Goal: Information Seeking & Learning: Learn about a topic

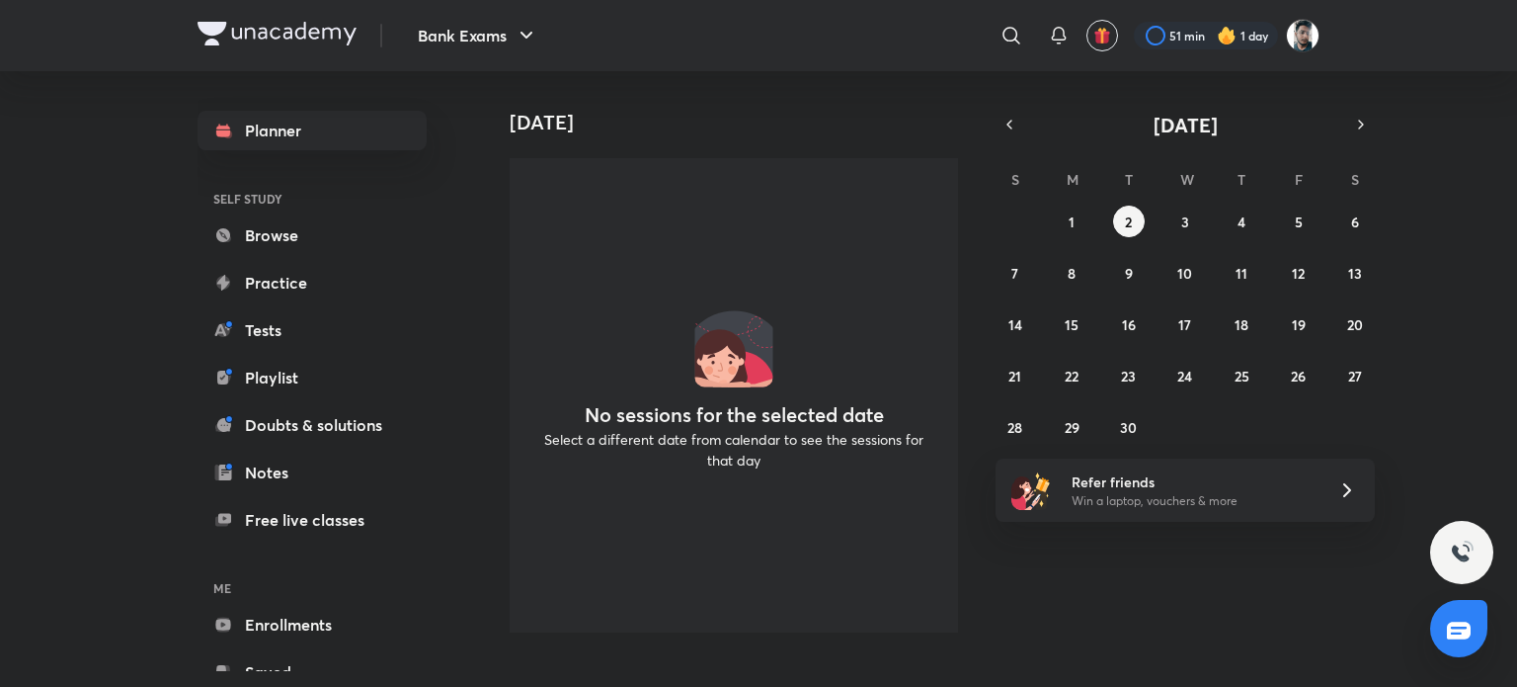
click at [1224, 568] on div "Today No sessions for the selected date Select a different date from calendar t…" at bounding box center [997, 359] width 1031 height 577
click at [285, 629] on link "Enrollments" at bounding box center [312, 625] width 229 height 40
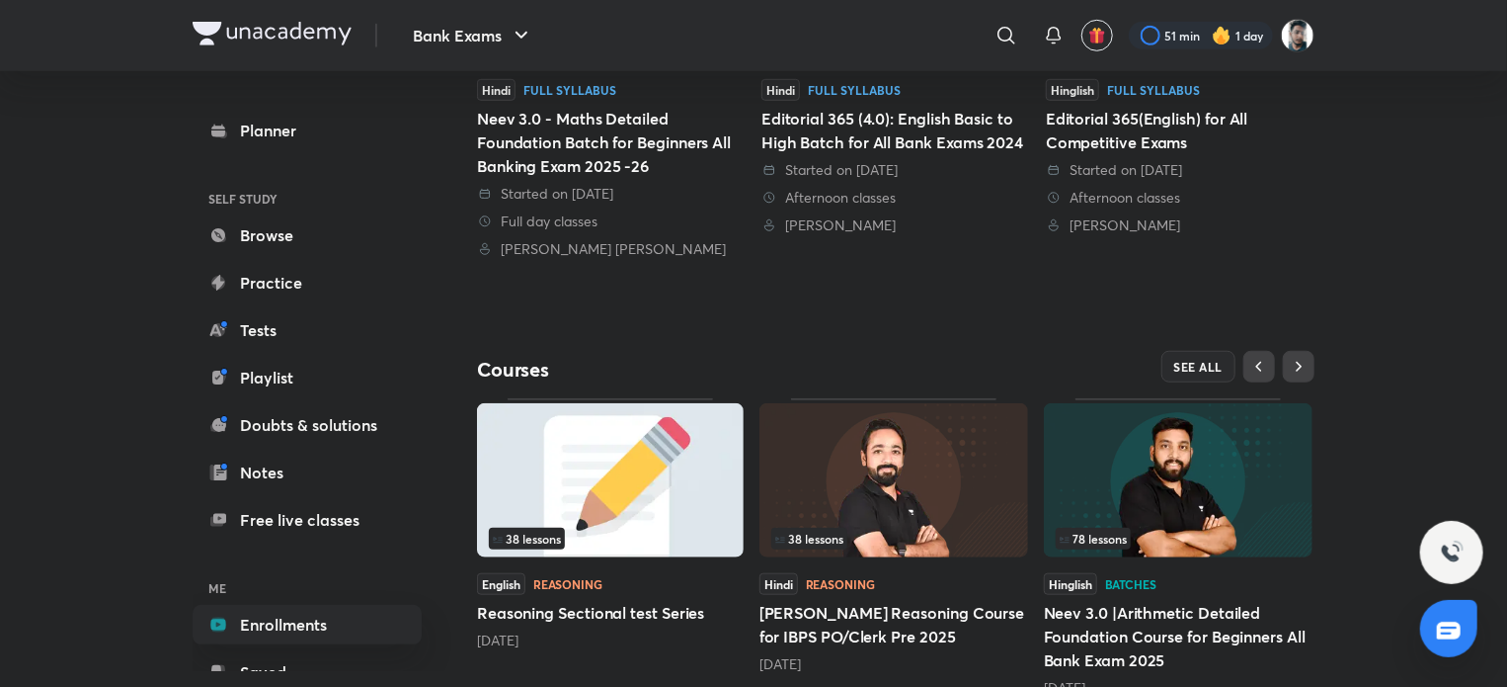
scroll to position [691, 0]
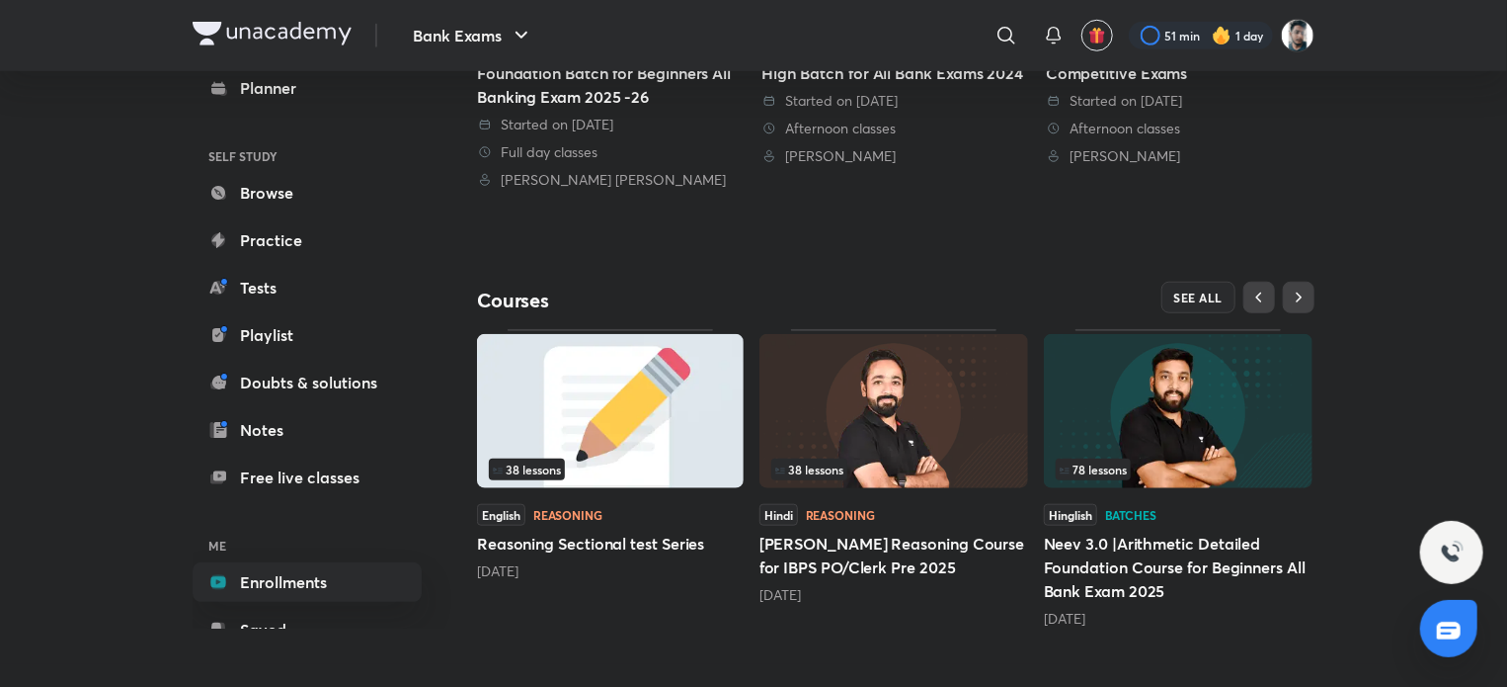
click at [944, 426] on img at bounding box center [894, 411] width 269 height 154
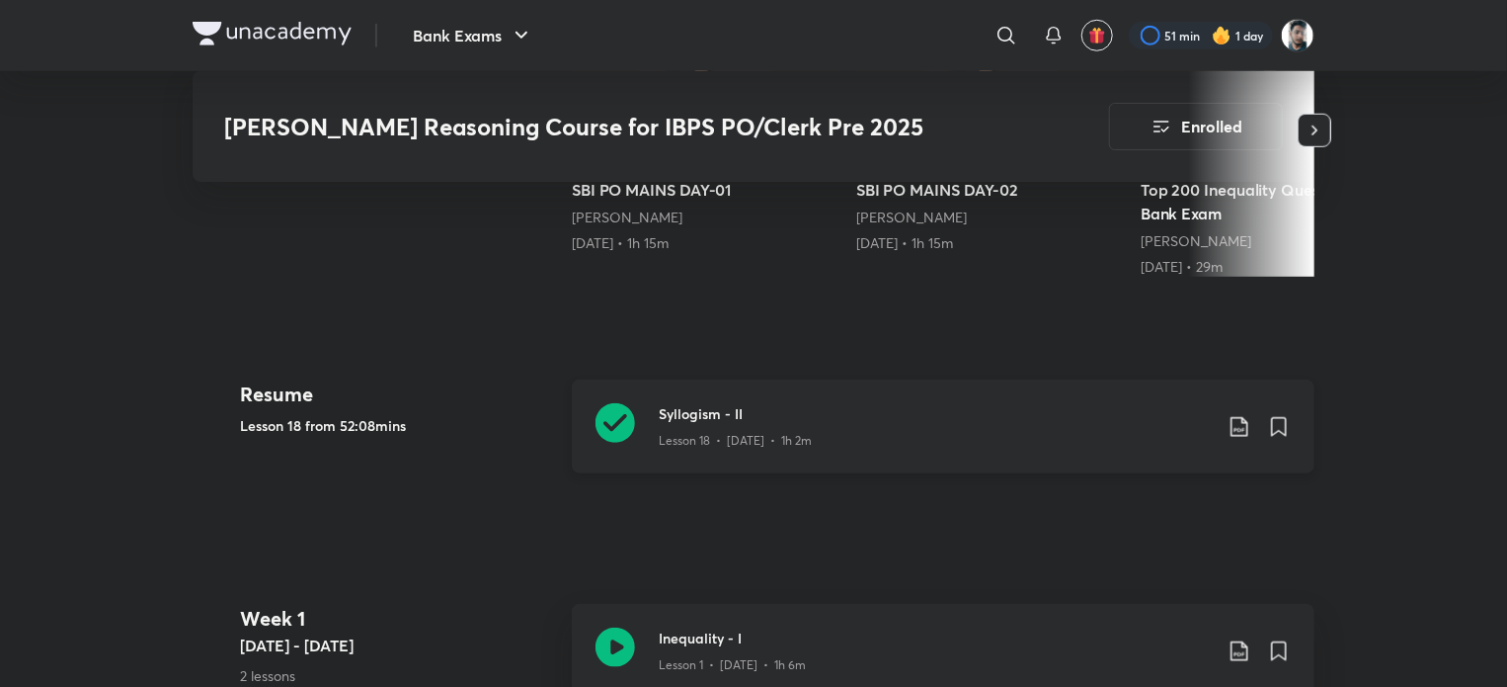
scroll to position [790, 0]
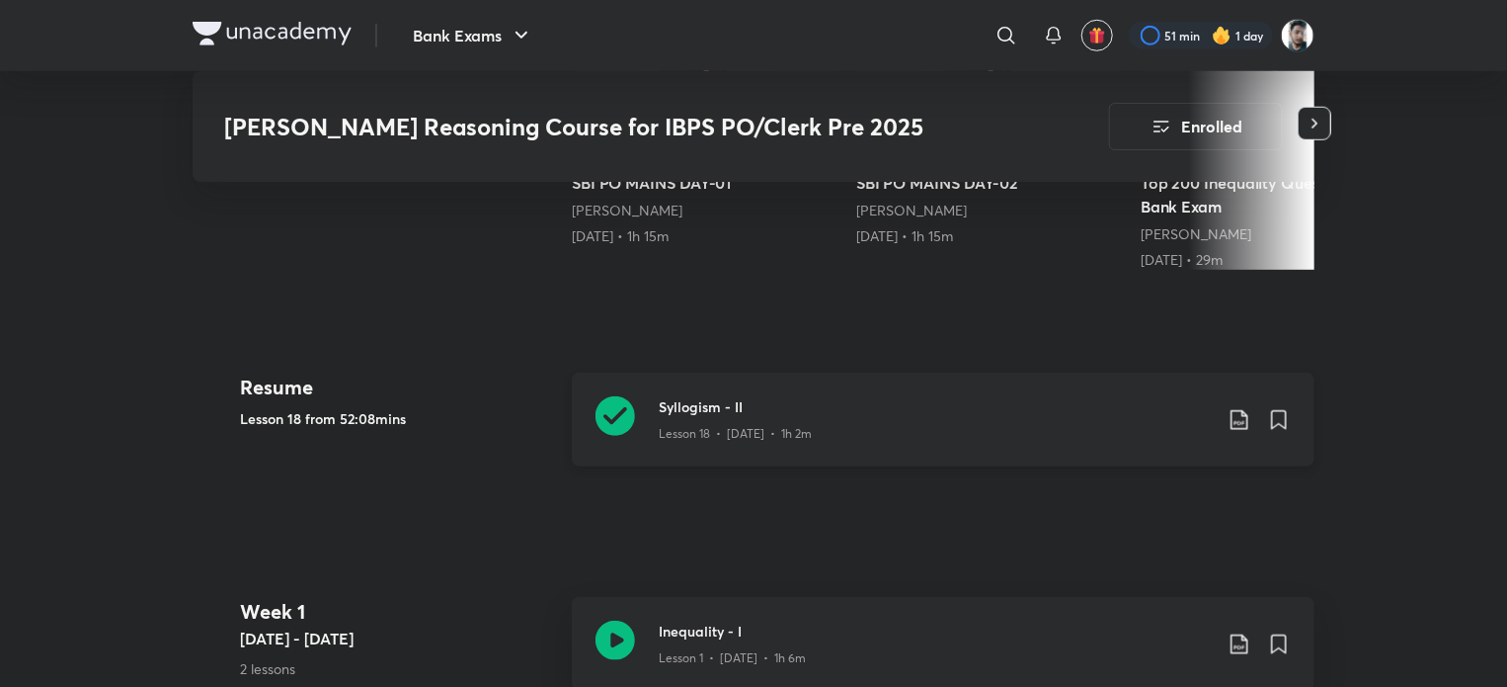
click at [612, 396] on icon at bounding box center [616, 416] width 40 height 40
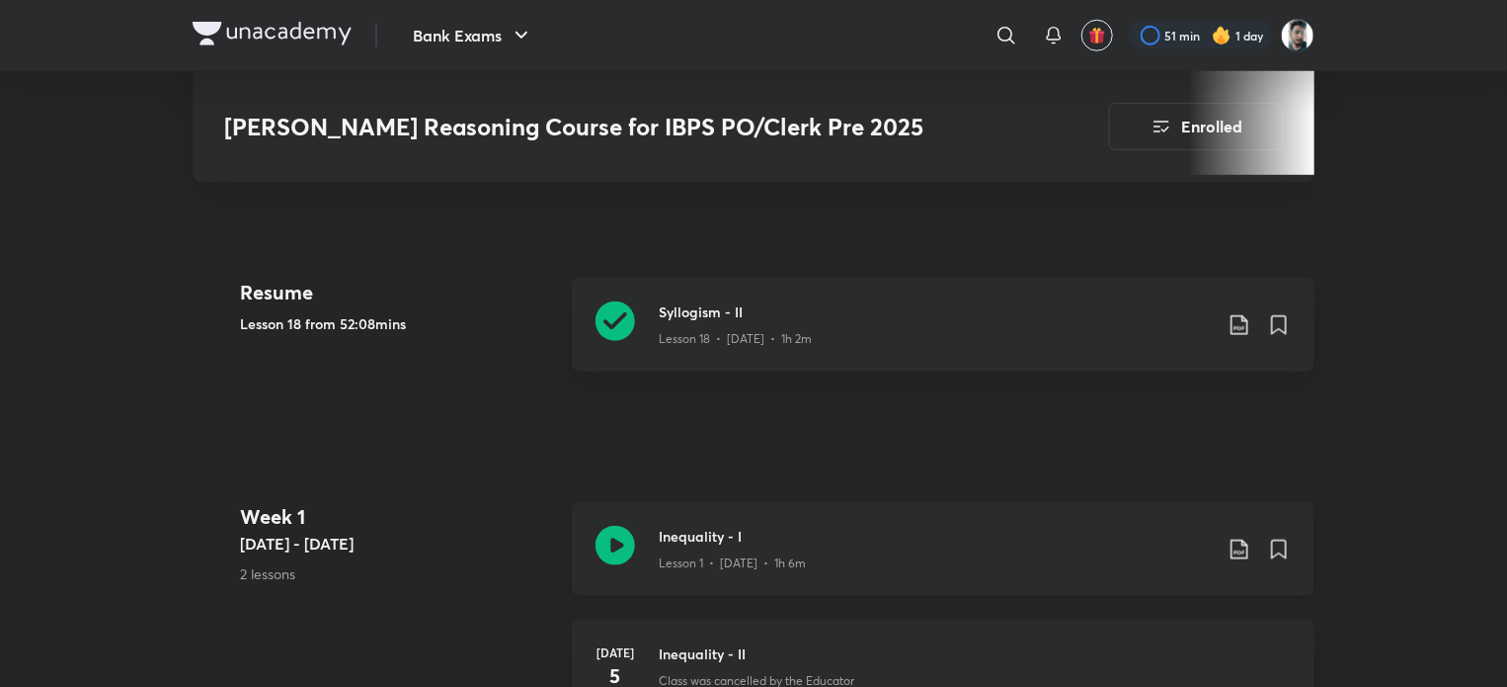
scroll to position [889, 0]
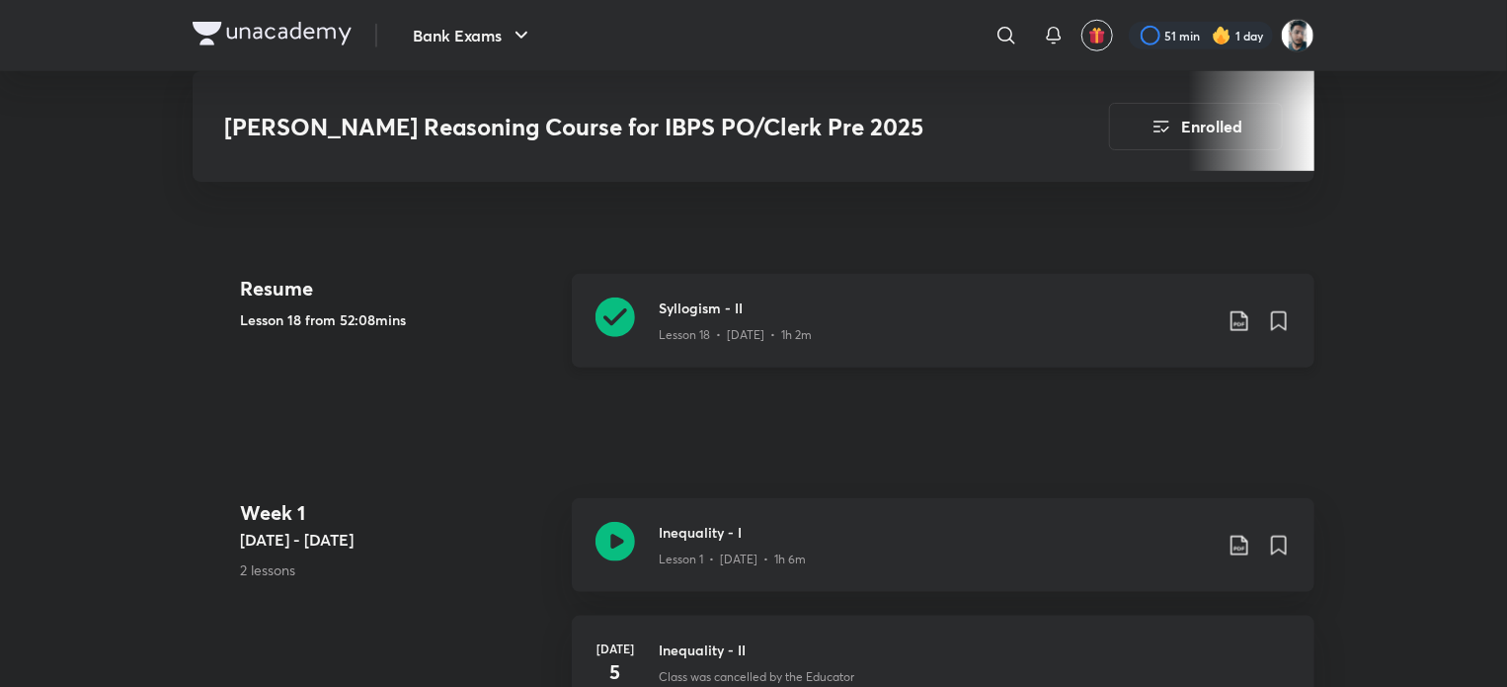
click at [600, 297] on icon at bounding box center [616, 317] width 40 height 40
